Goal: Information Seeking & Learning: Learn about a topic

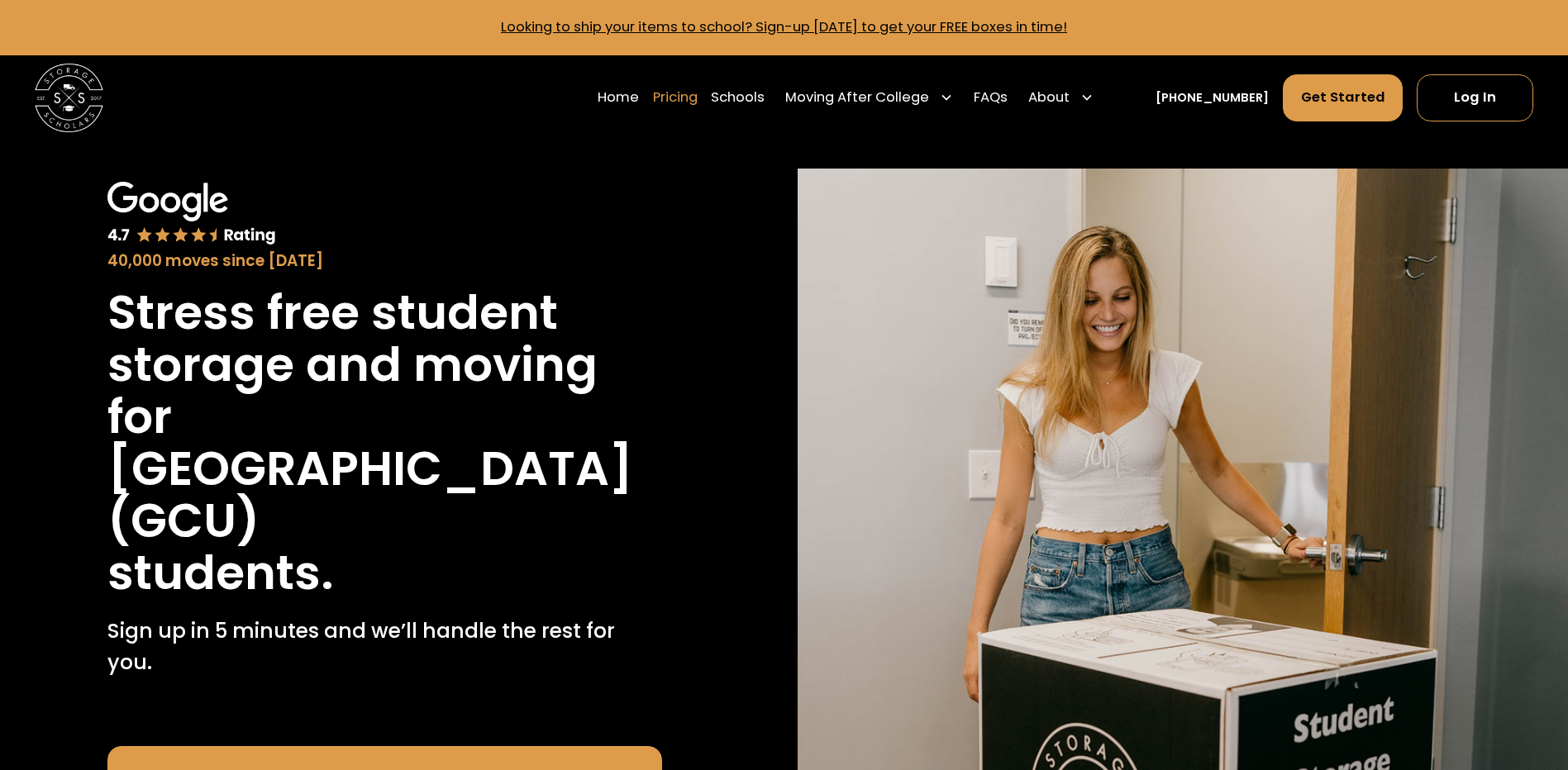
click at [695, 93] on link "Pricing" at bounding box center [675, 97] width 44 height 48
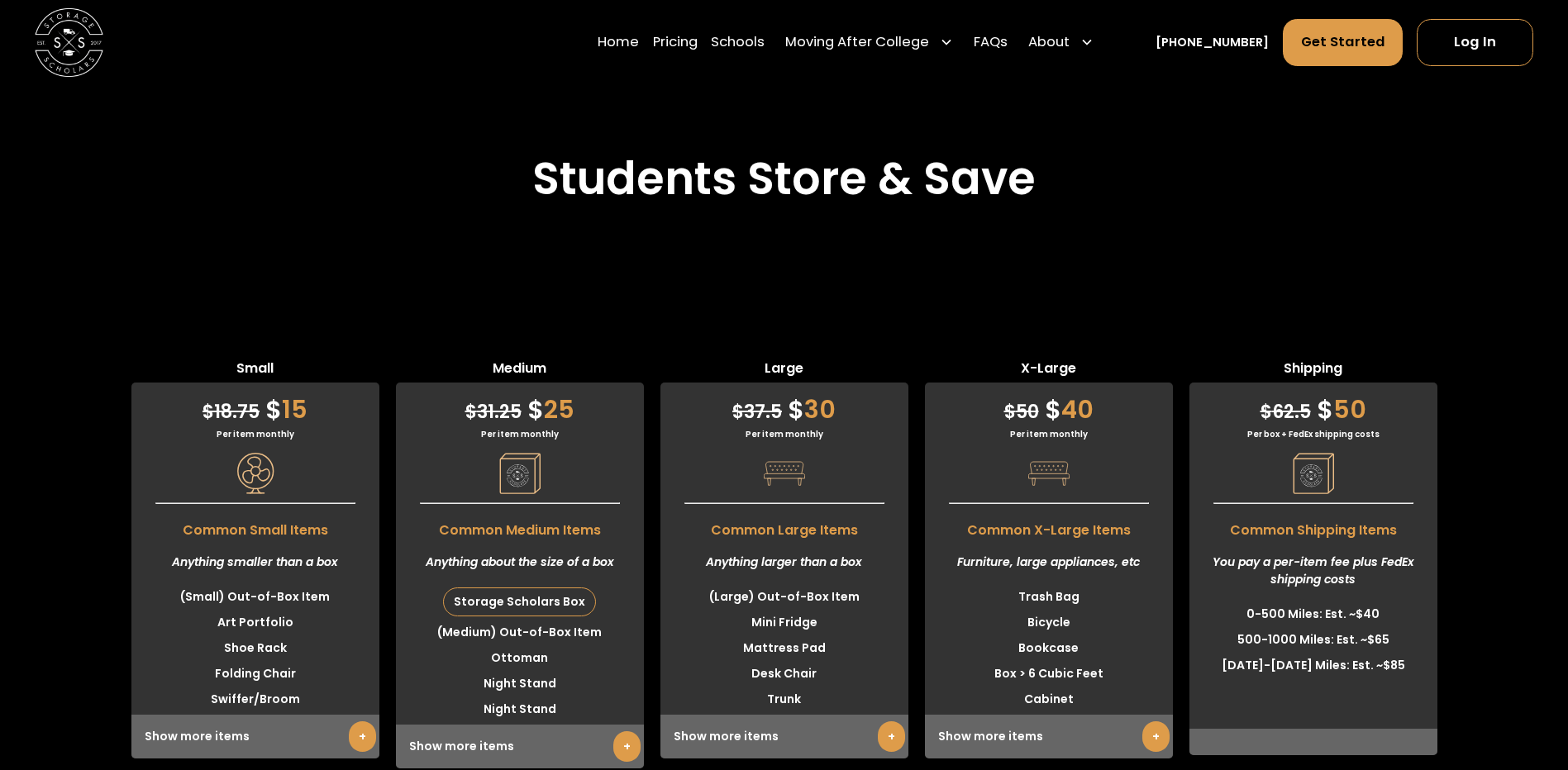
scroll to position [4448, 0]
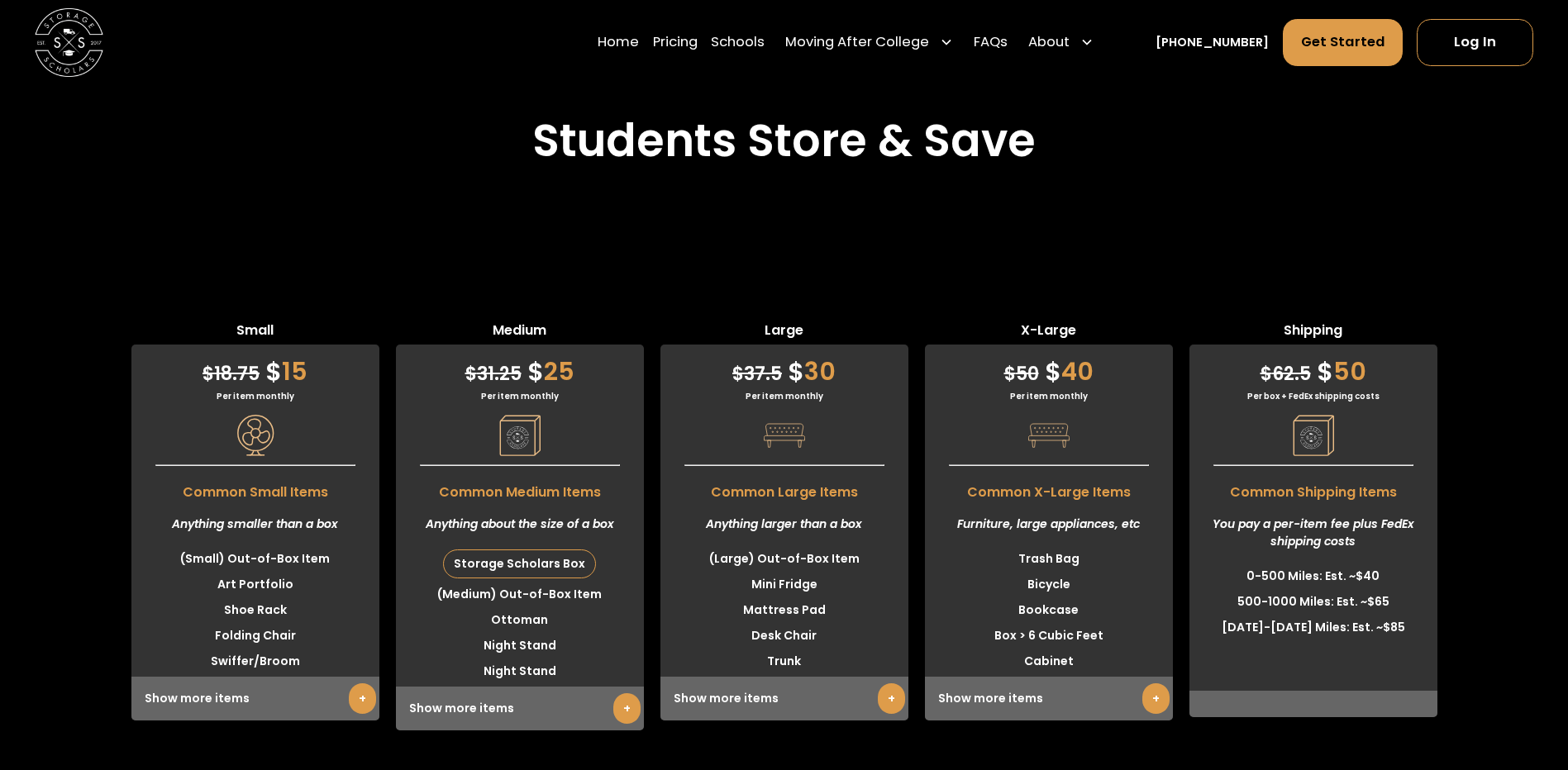
click at [887, 684] on link "+" at bounding box center [892, 699] width 28 height 31
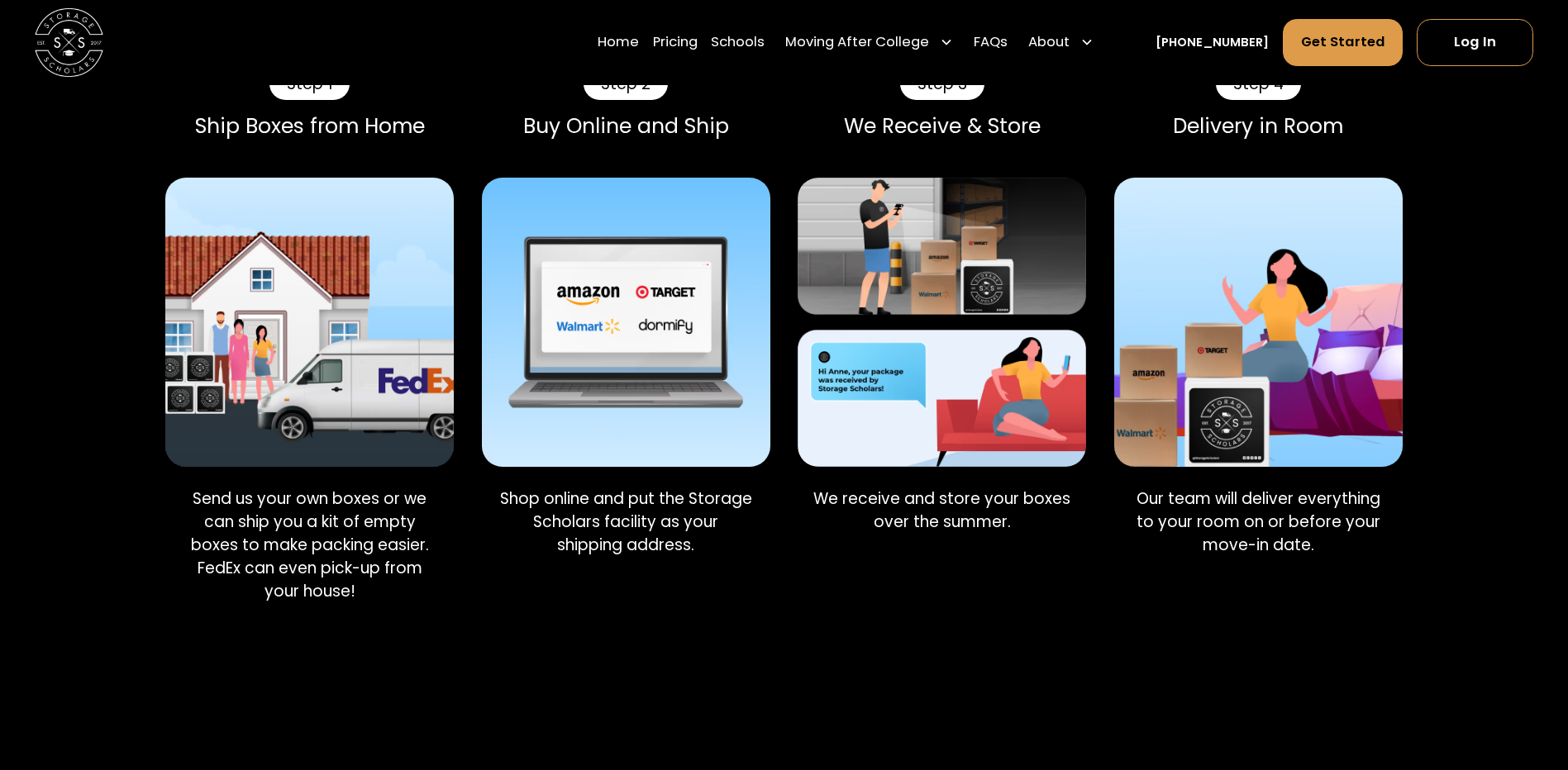
scroll to position [1472, 0]
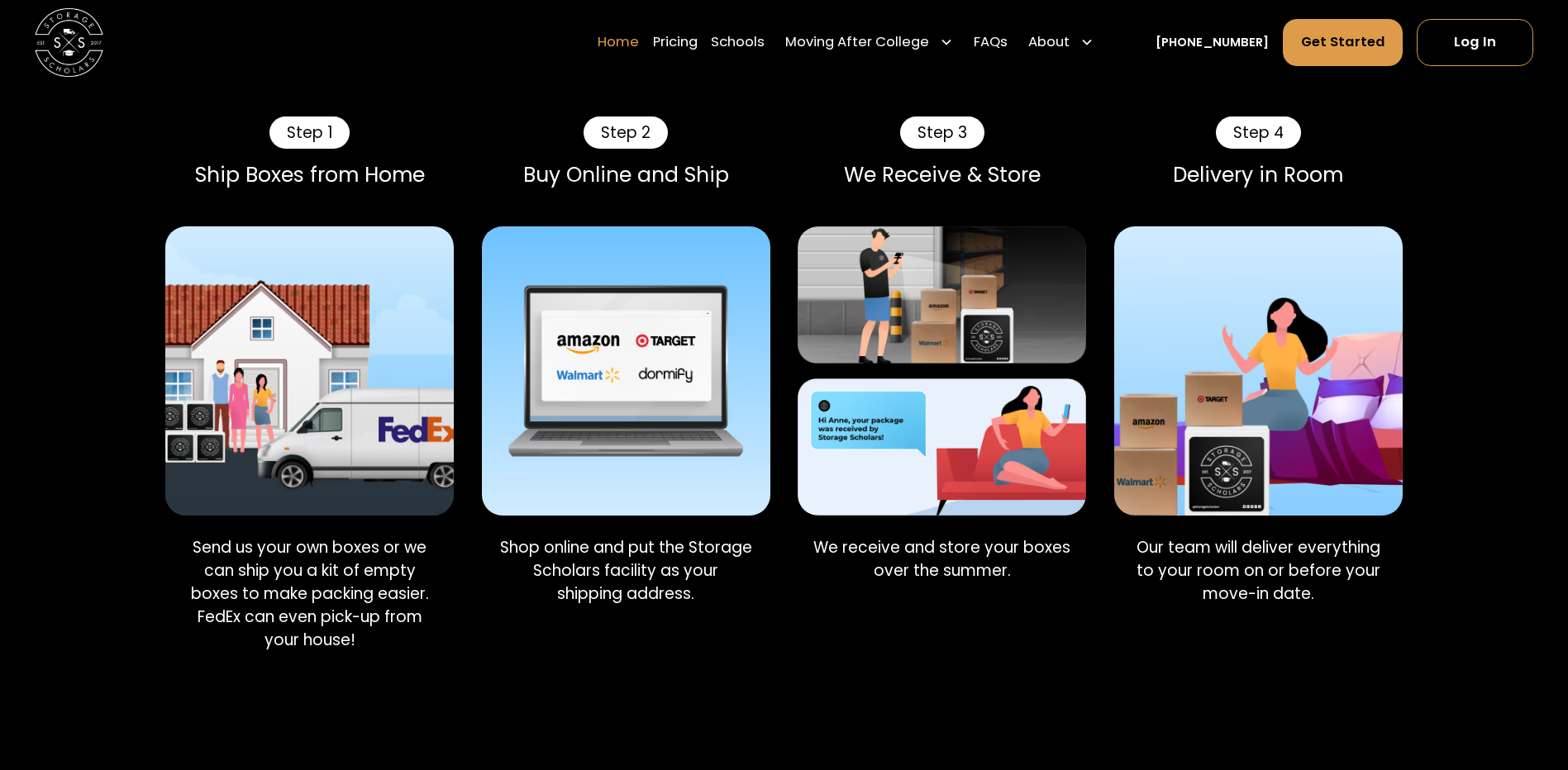
click at [639, 33] on link "Home" at bounding box center [618, 43] width 41 height 48
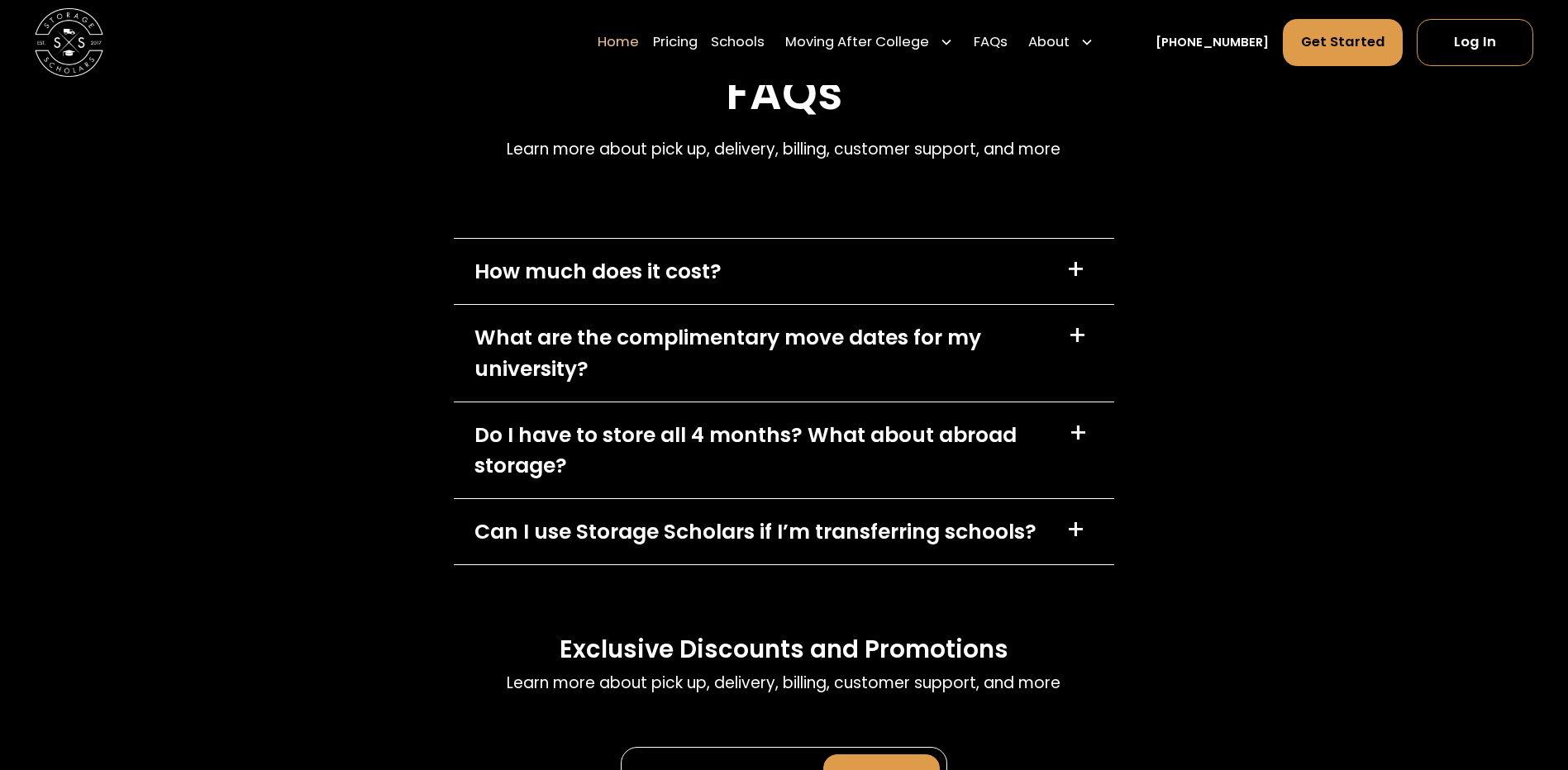
scroll to position [5125, 0]
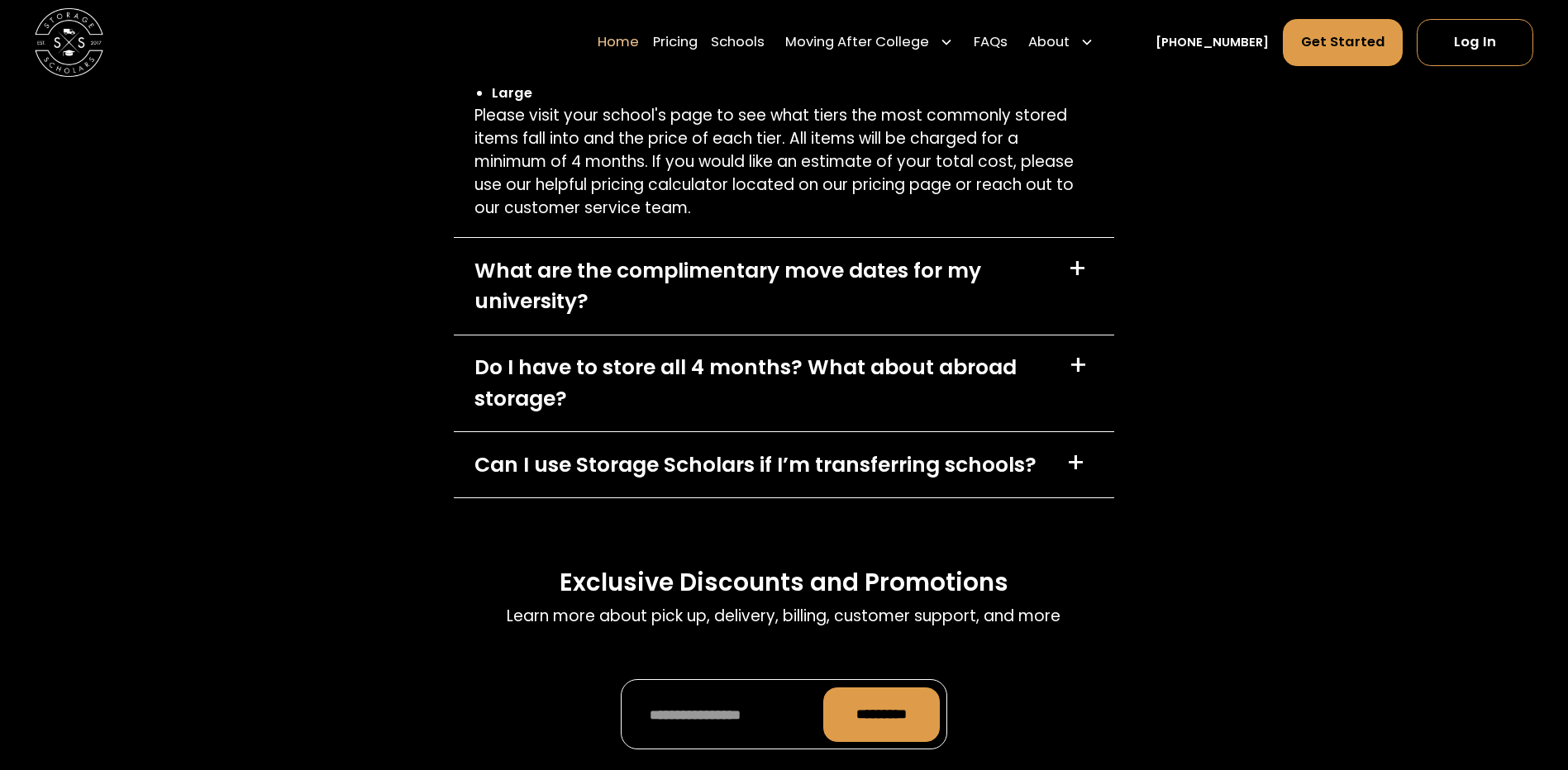
click at [837, 317] on div "What are the complimentary move dates for my university?" at bounding box center [761, 286] width 573 height 62
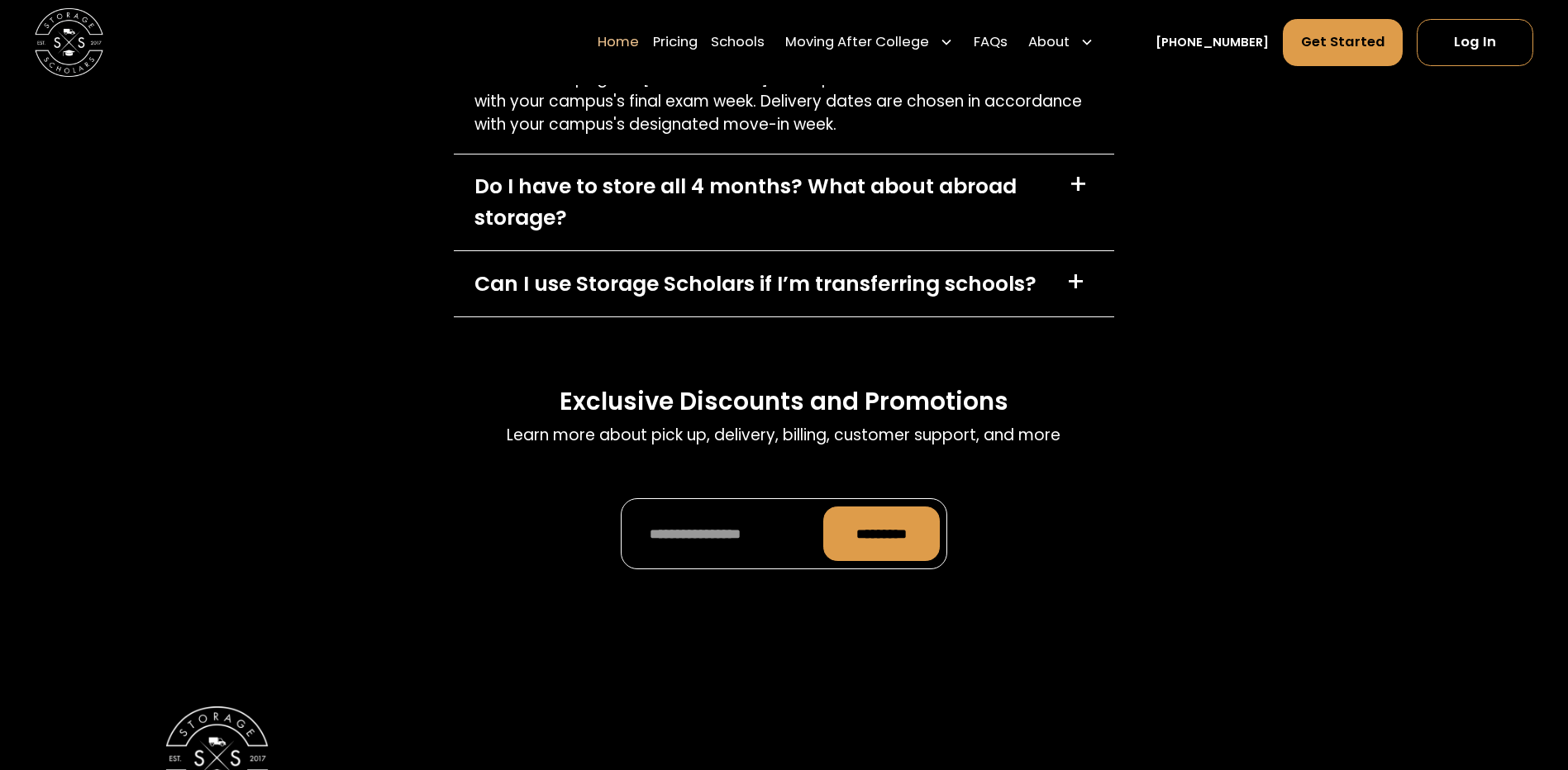
scroll to position [5455, 0]
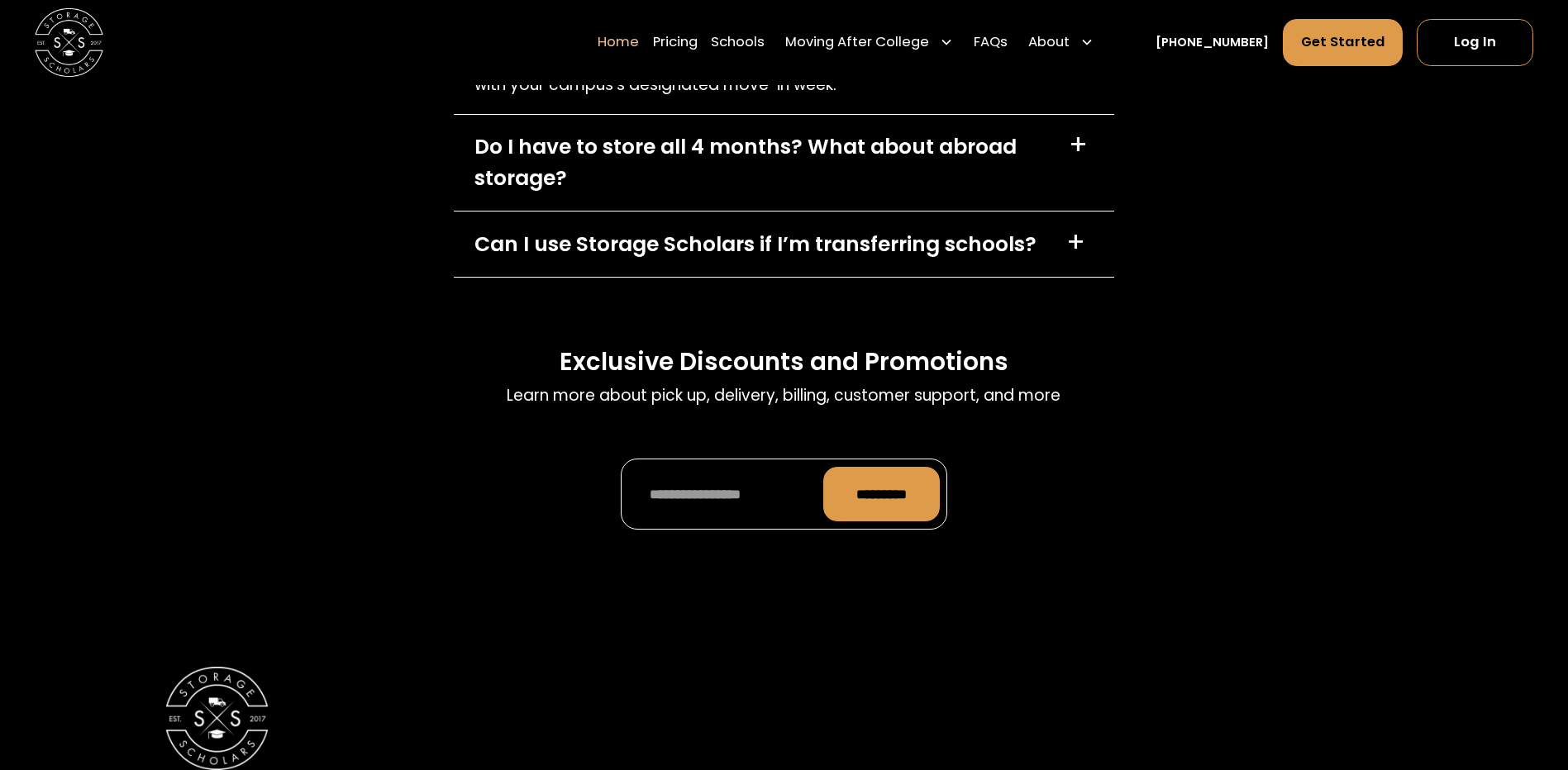
click at [796, 193] on div "Do I have to store all 4 months? What about abroad storage?" at bounding box center [761, 162] width 573 height 62
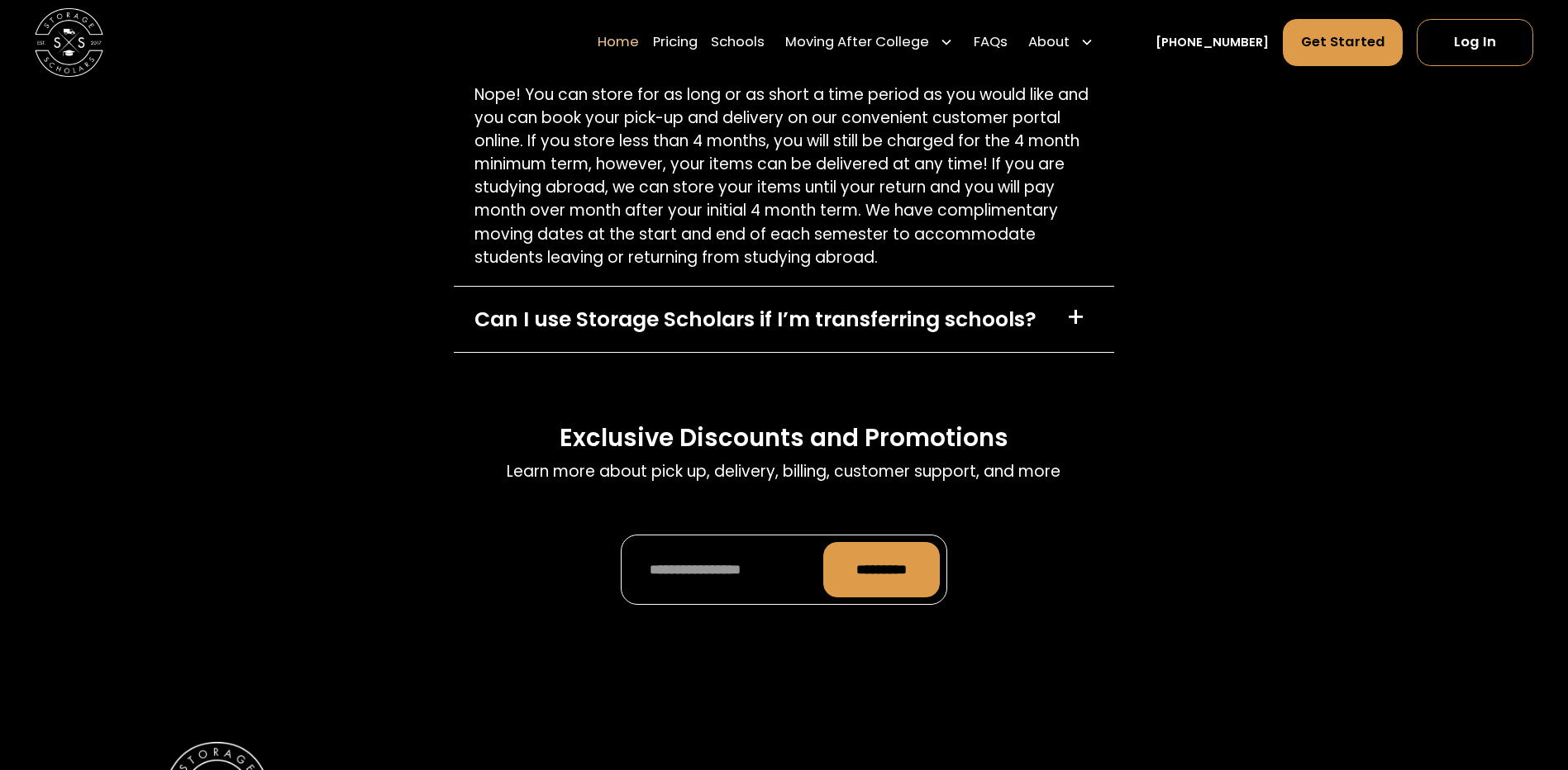
scroll to position [5620, 0]
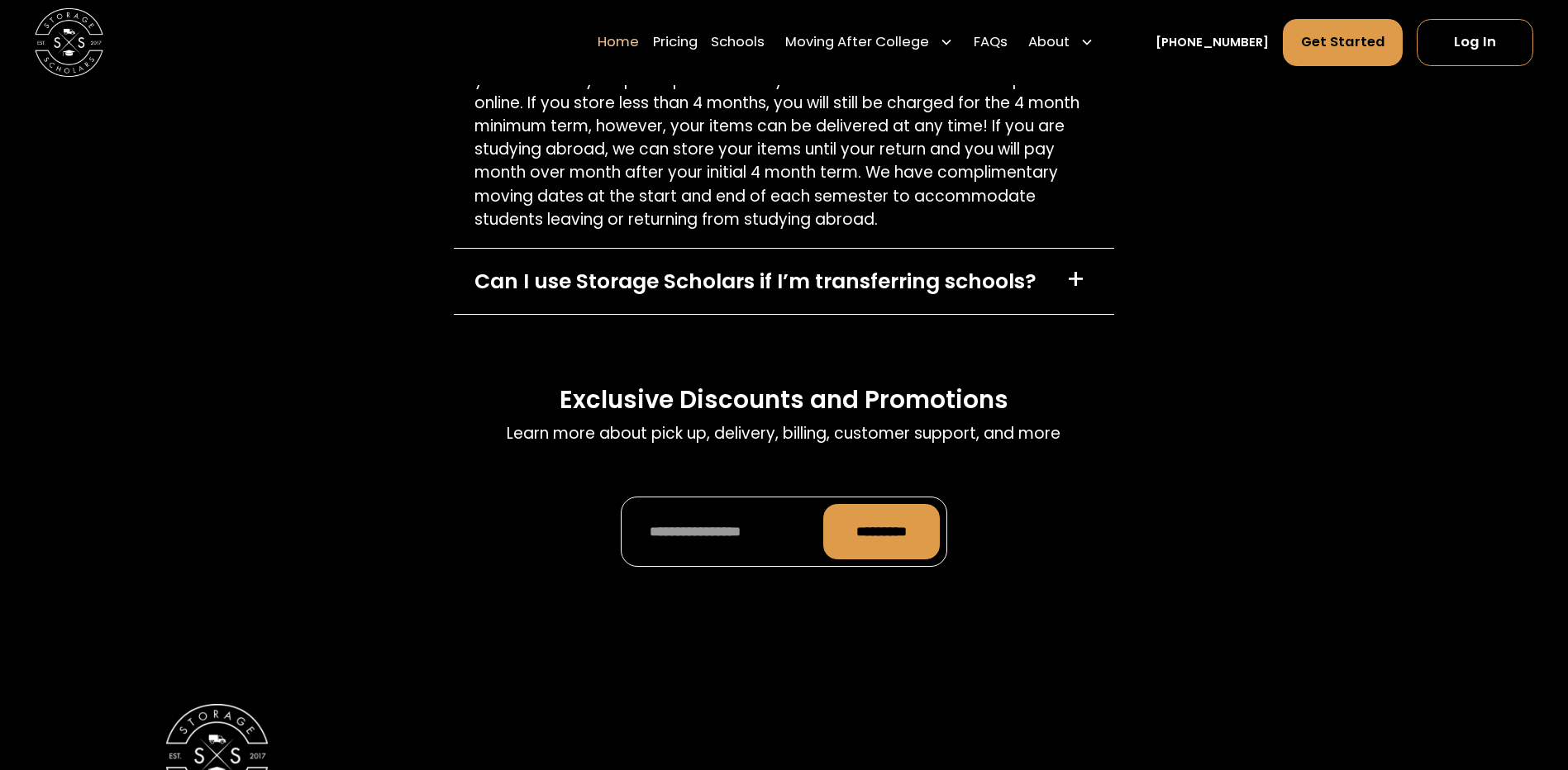
click at [704, 297] on div "Can I use Storage Scholars if I’m transferring schools?" at bounding box center [756, 281] width 563 height 31
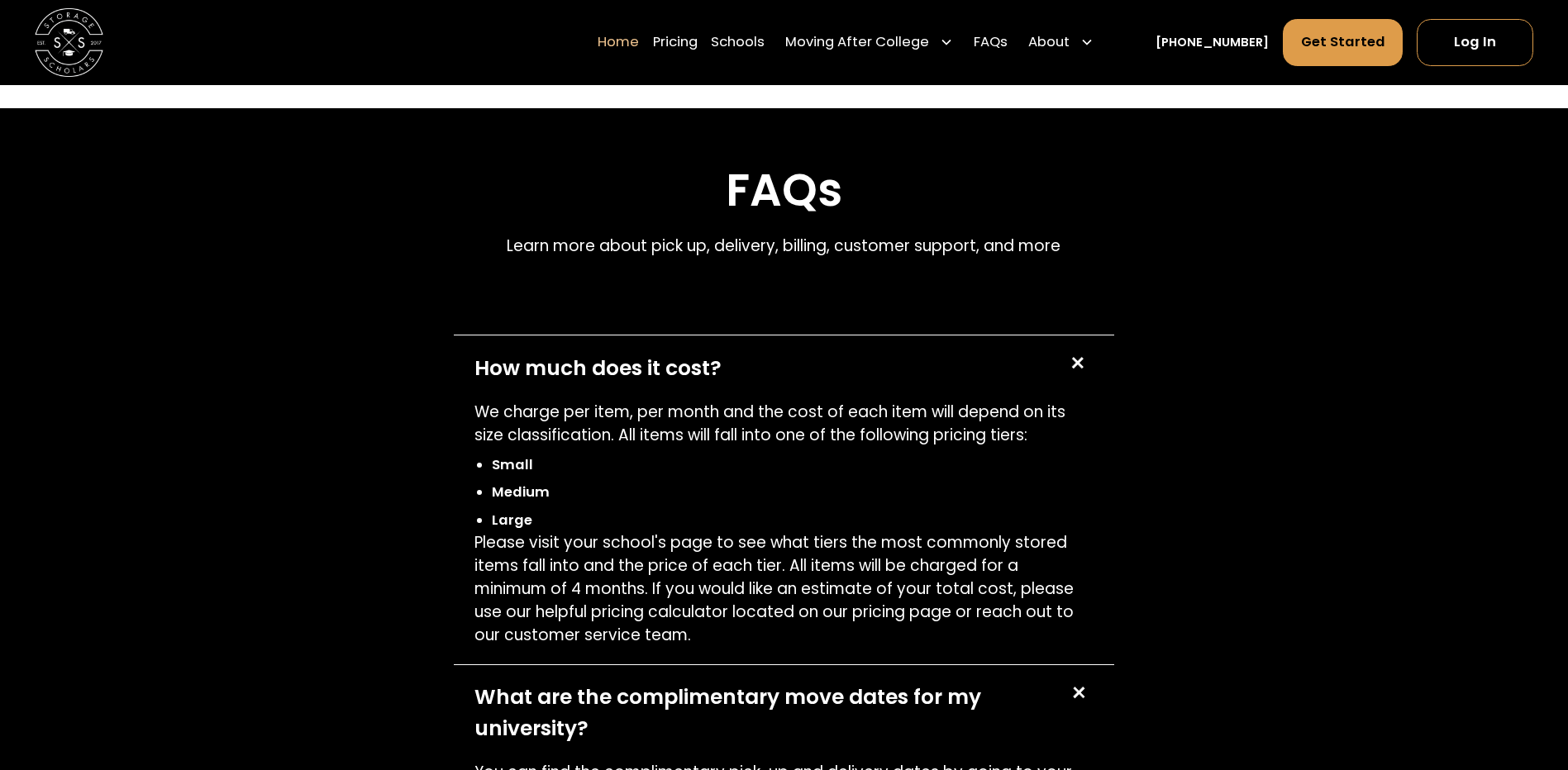
scroll to position [4628, 0]
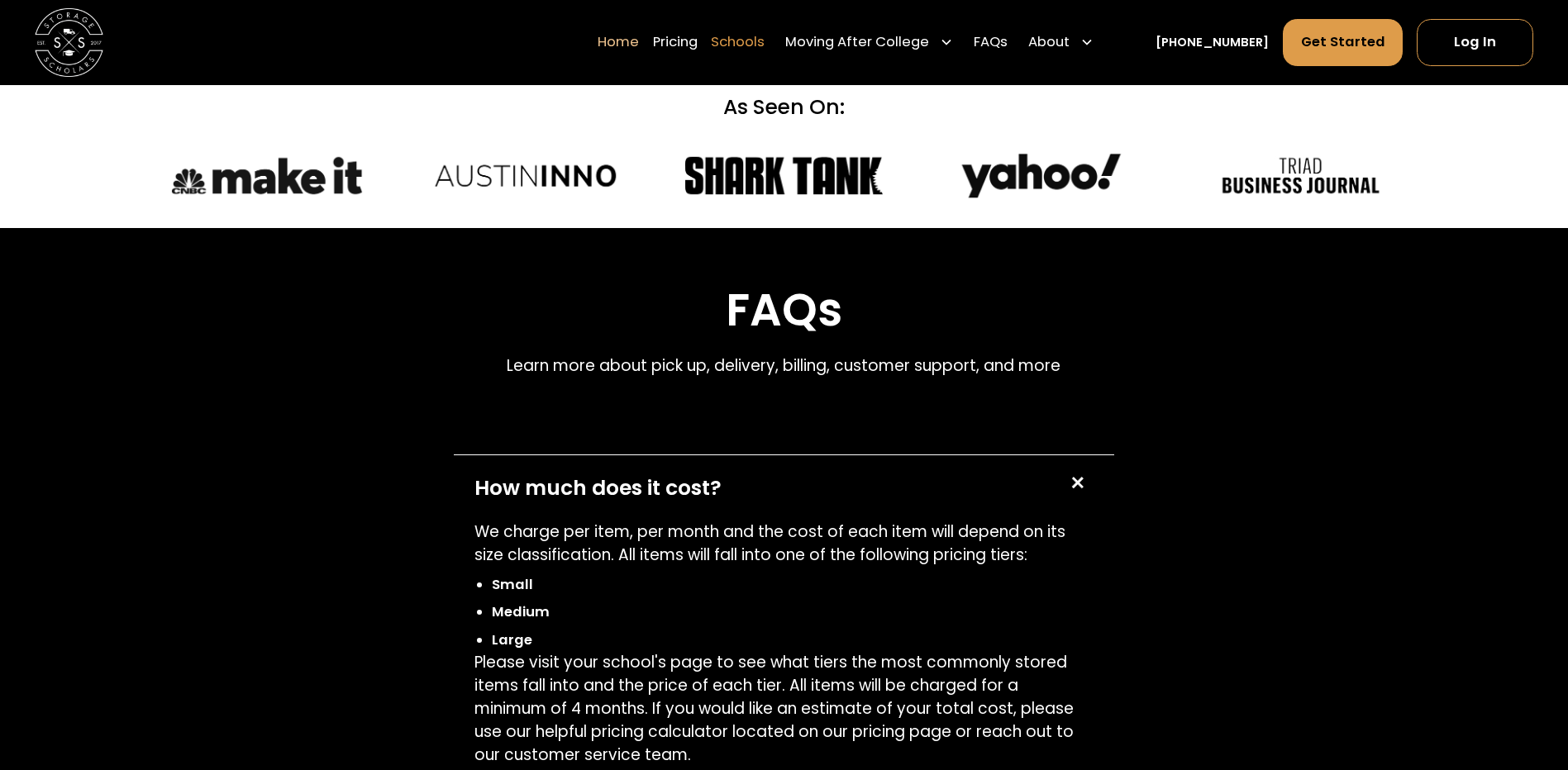
click at [763, 34] on link "Schools" at bounding box center [738, 43] width 54 height 48
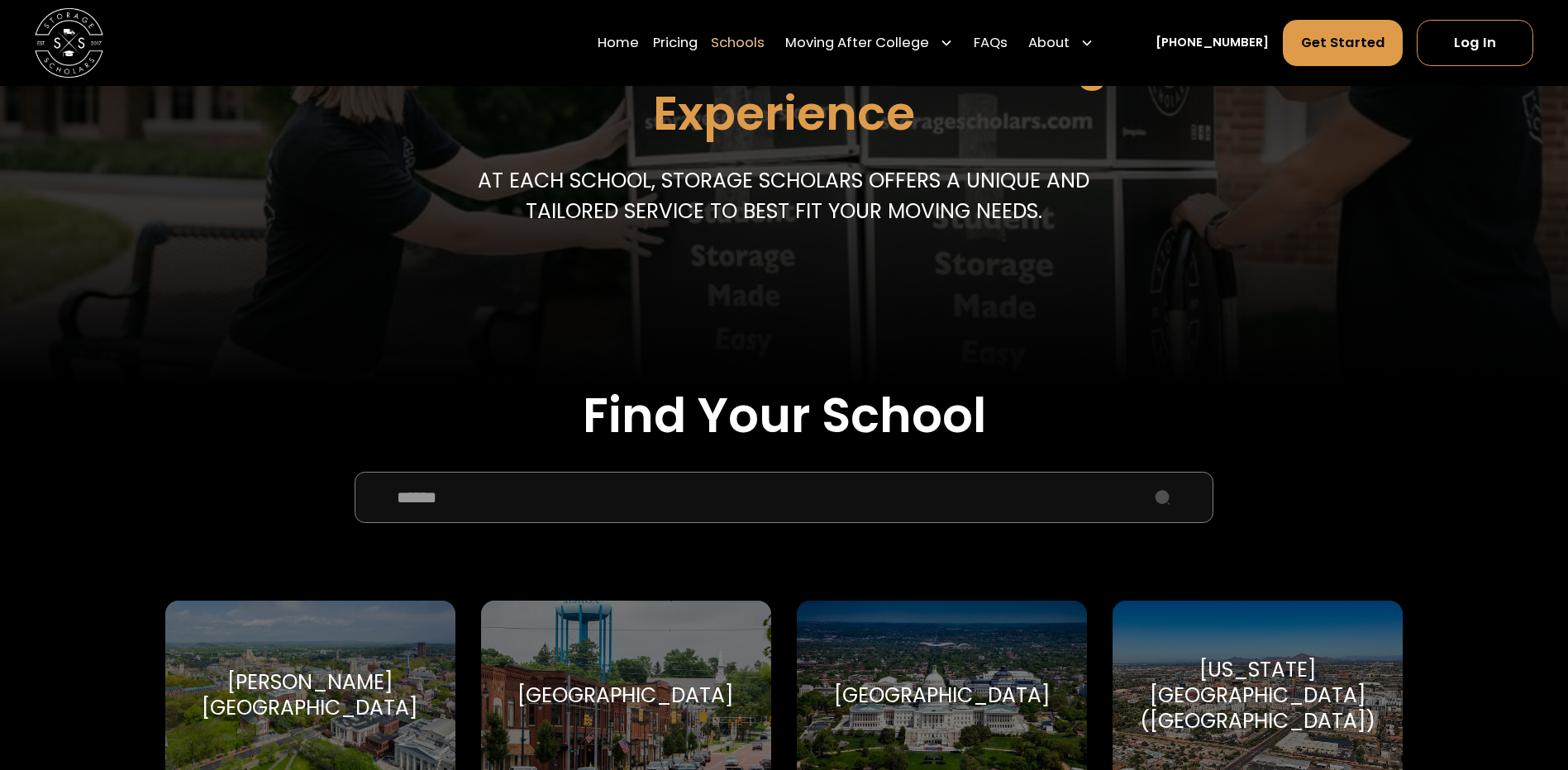
scroll to position [331, 0]
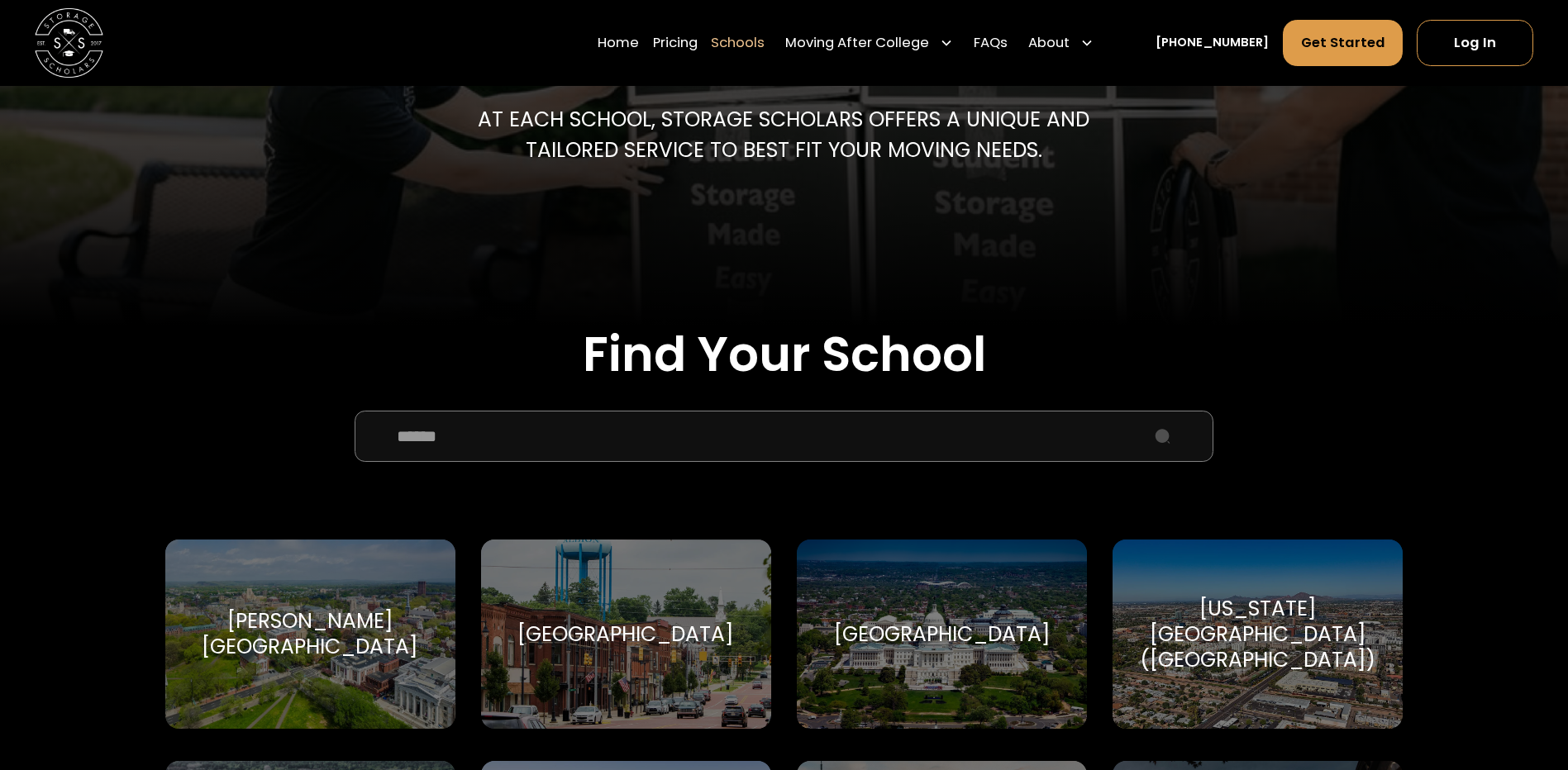
click at [691, 444] on input "School Select Form" at bounding box center [784, 436] width 860 height 51
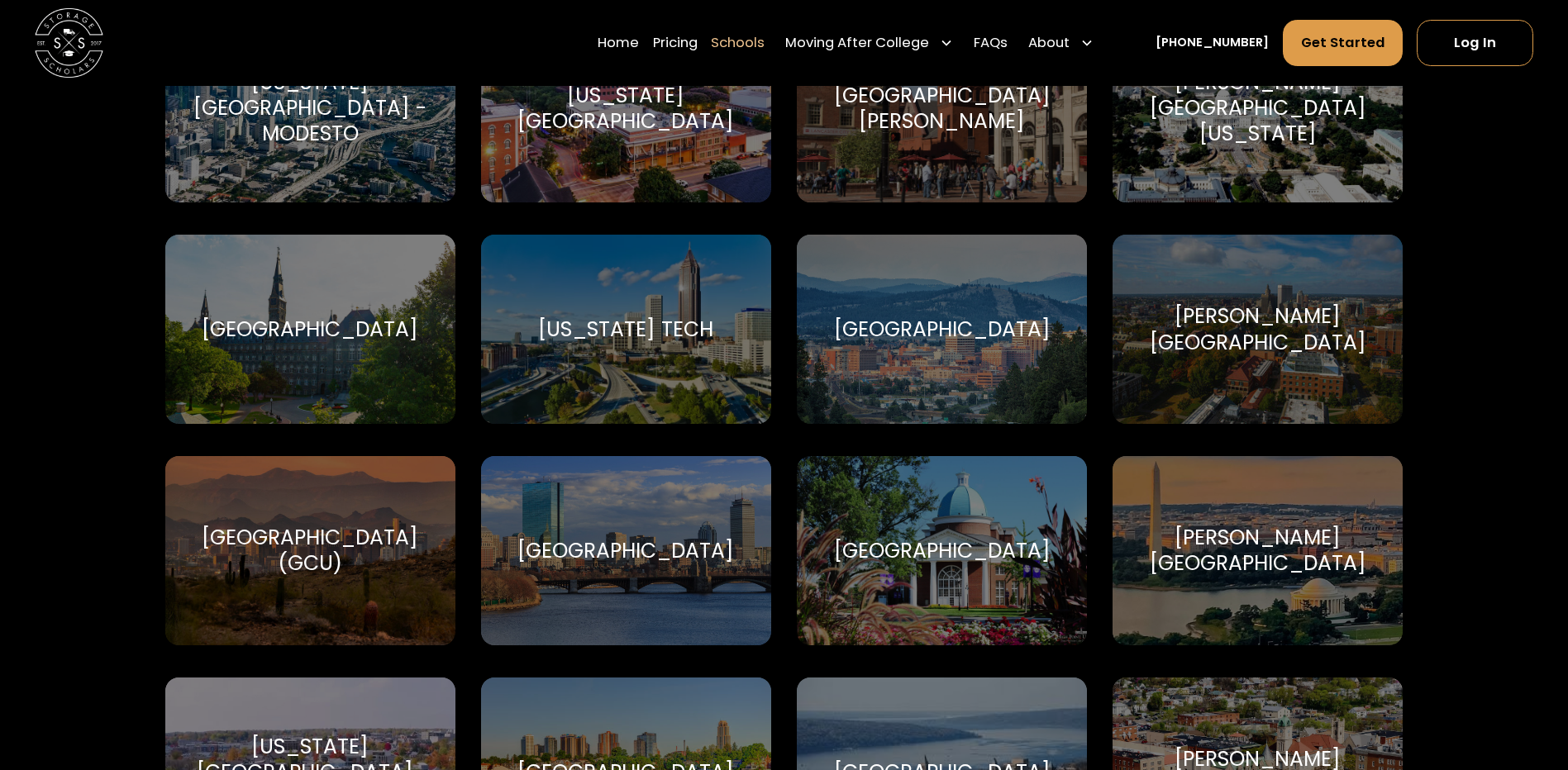
scroll to position [3306, 0]
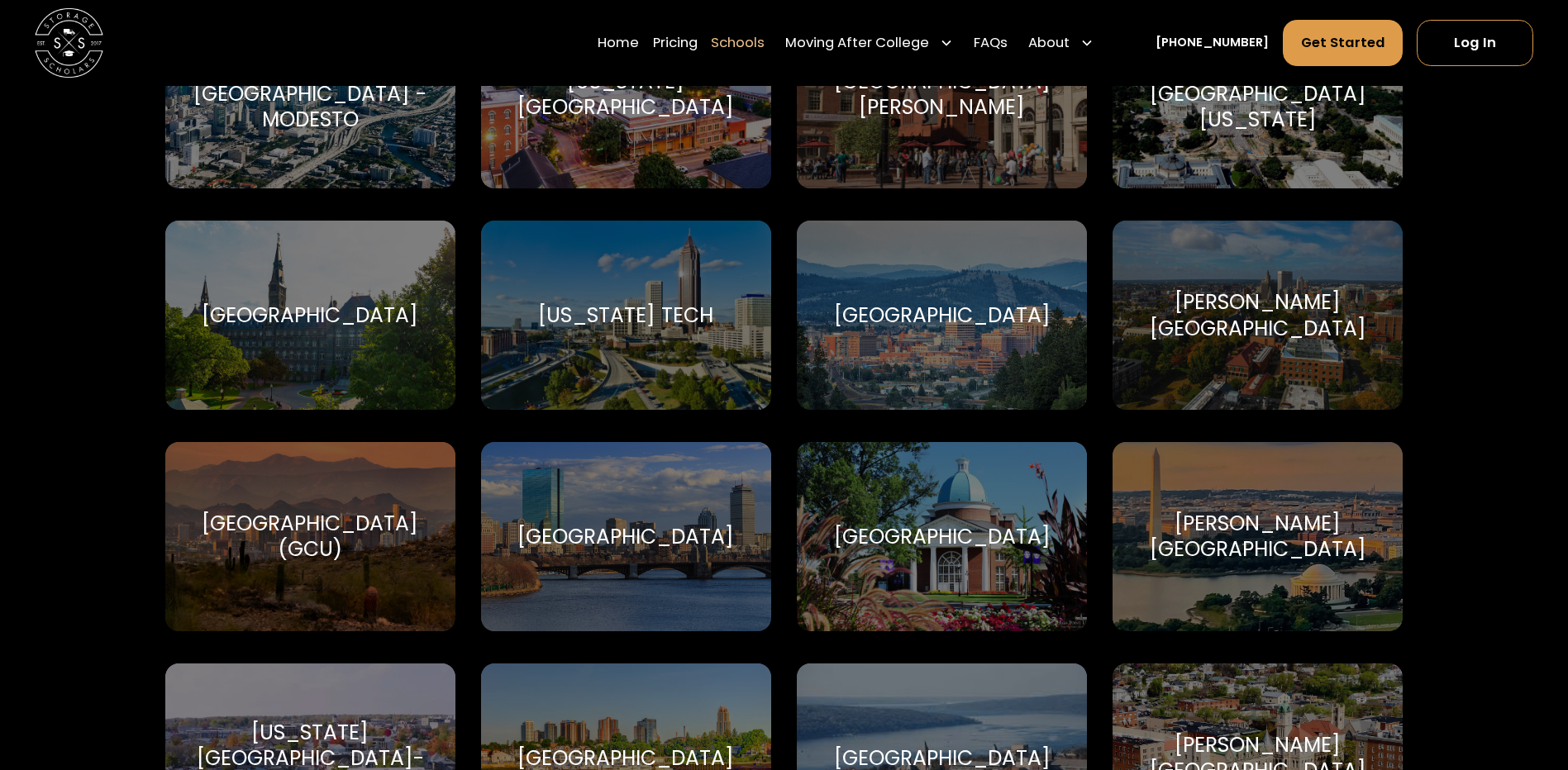
click at [365, 569] on div "Grand Canyon University (GCU) Grand Canyon University" at bounding box center [311, 536] width 290 height 189
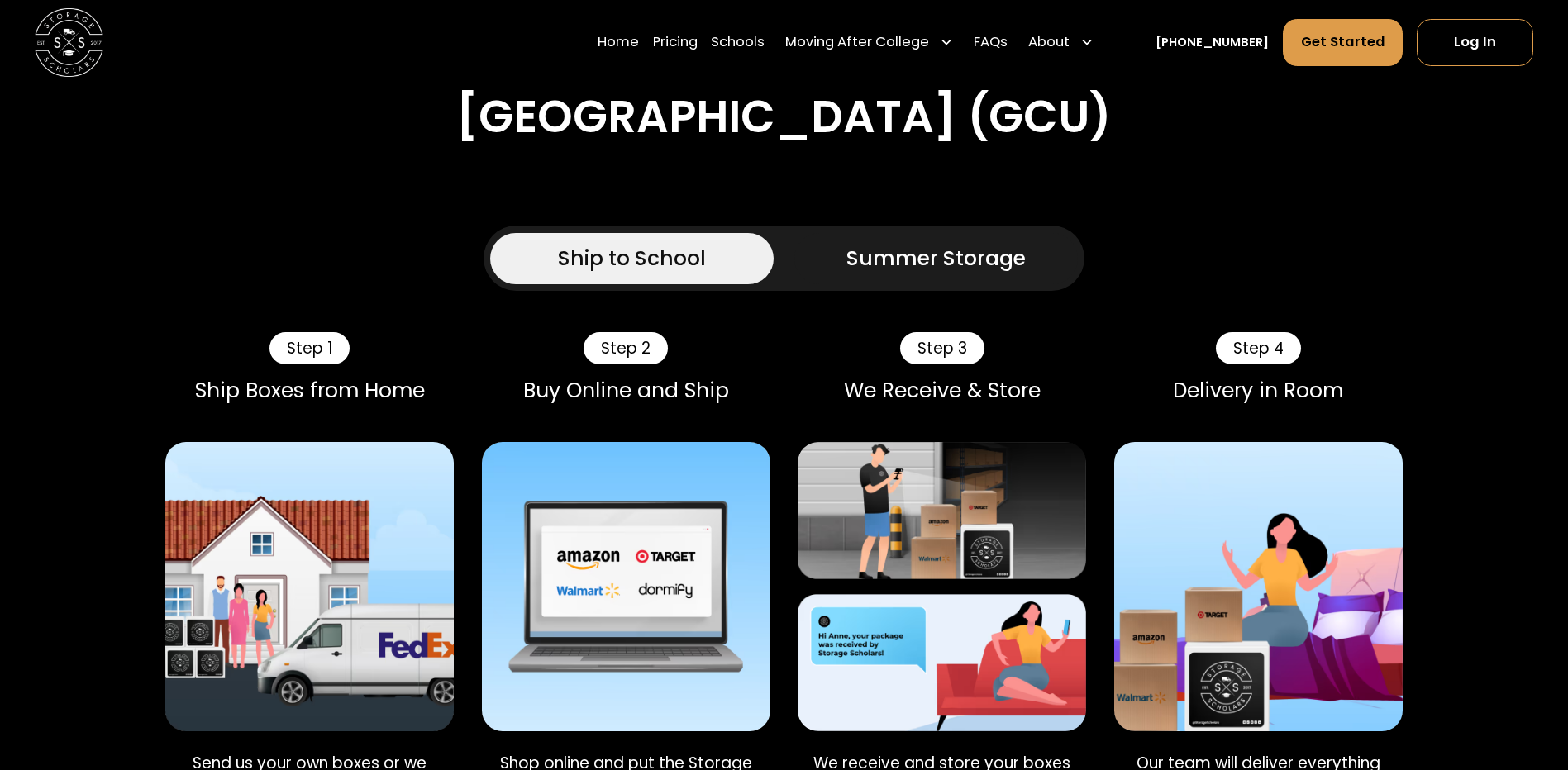
scroll to position [1322, 0]
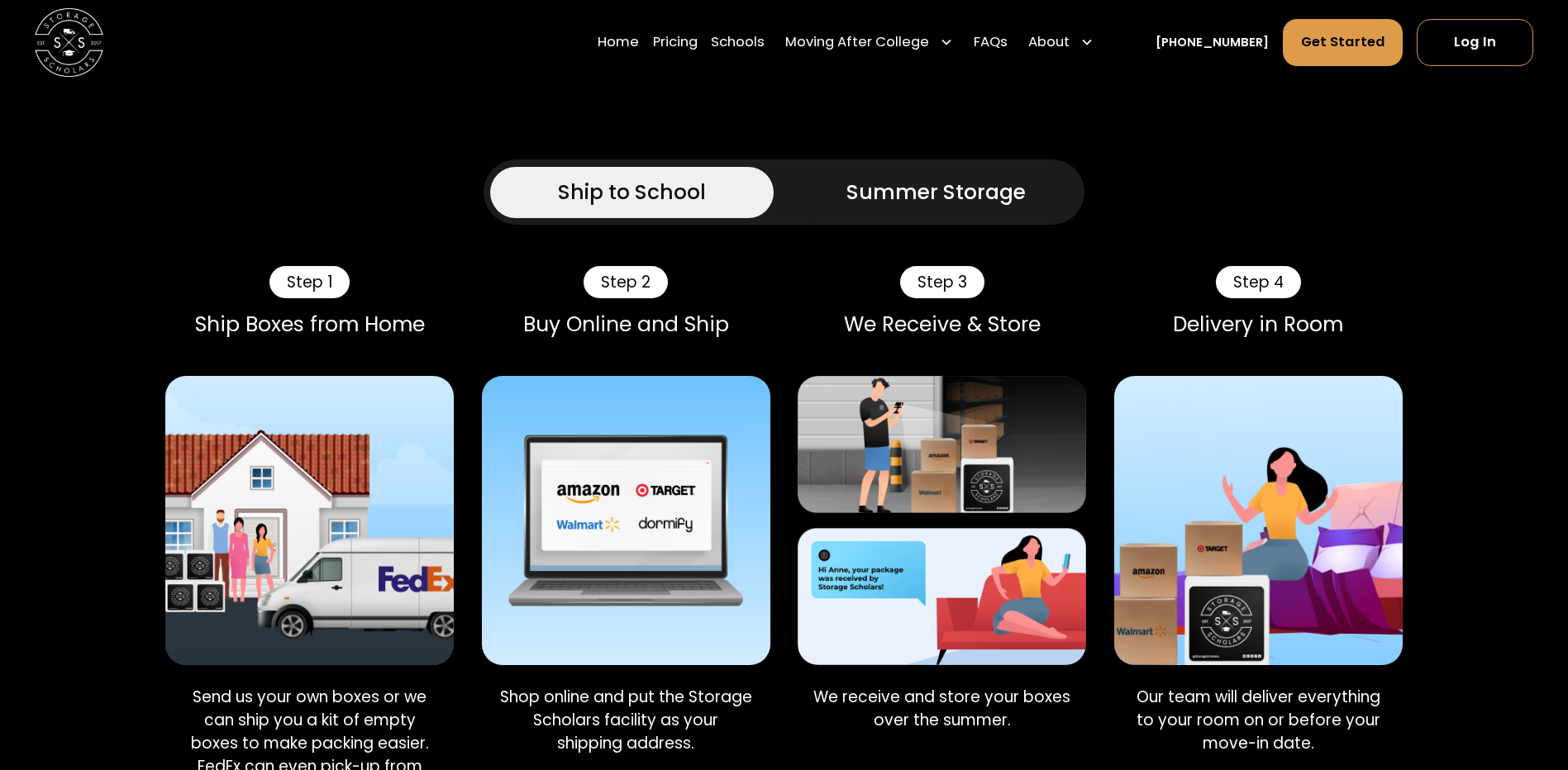
click at [915, 167] on link "Summer Storage" at bounding box center [936, 192] width 284 height 51
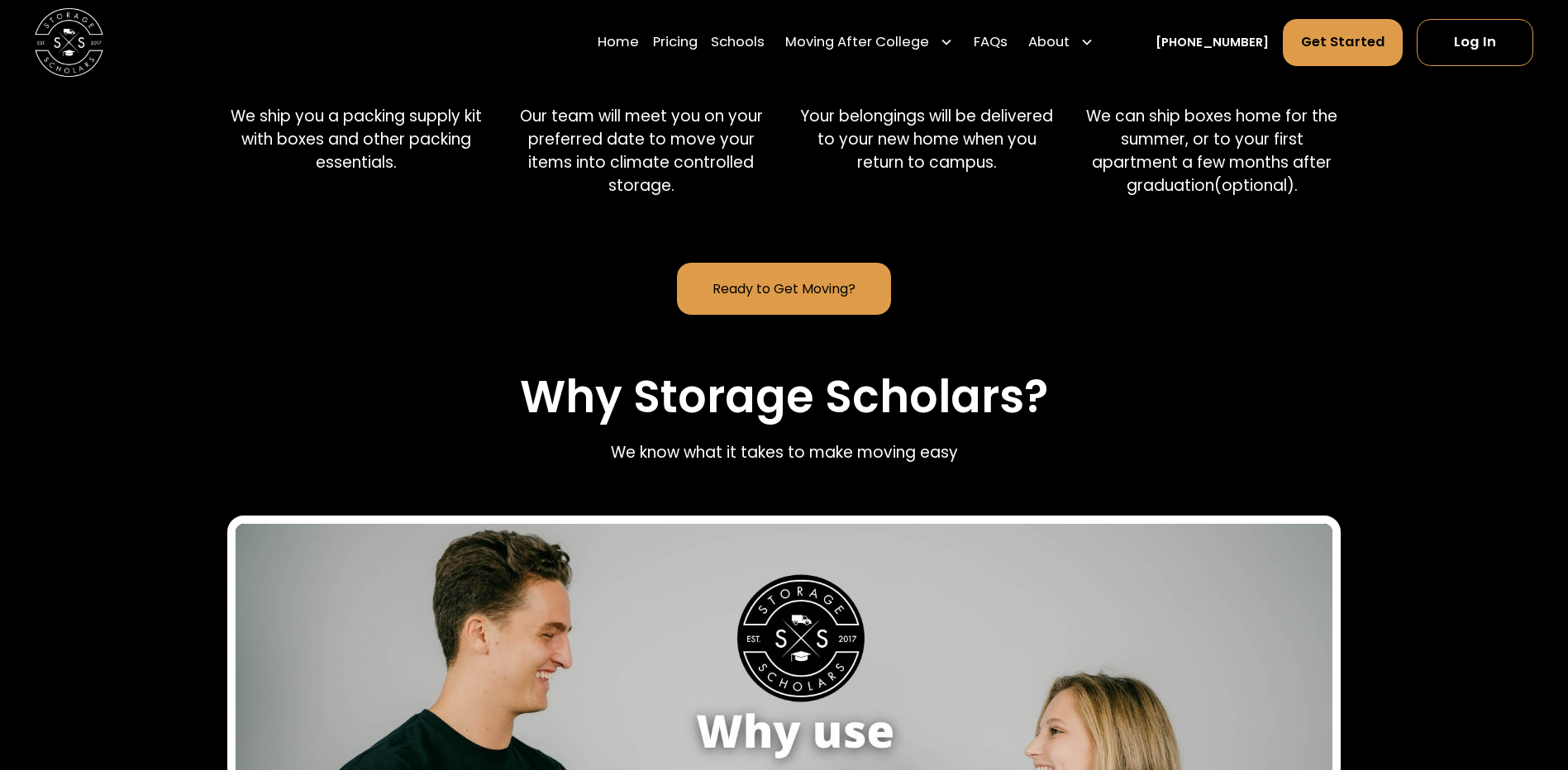
scroll to position [1984, 0]
